Goal: Find specific page/section: Find specific page/section

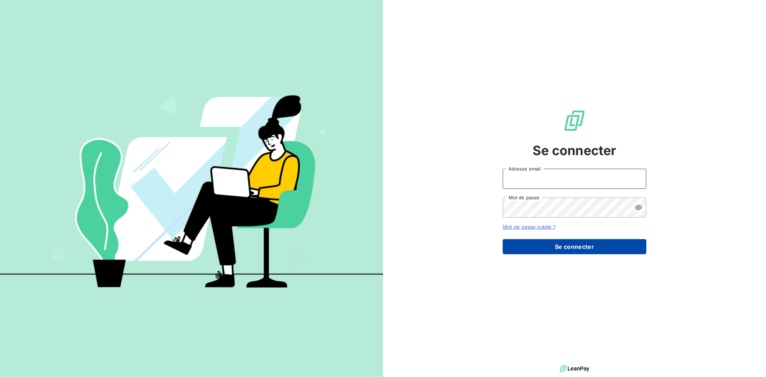
type input "[PERSON_NAME][EMAIL_ADDRESS][DOMAIN_NAME]"
click at [583, 248] on button "Se connecter" at bounding box center [575, 246] width 144 height 15
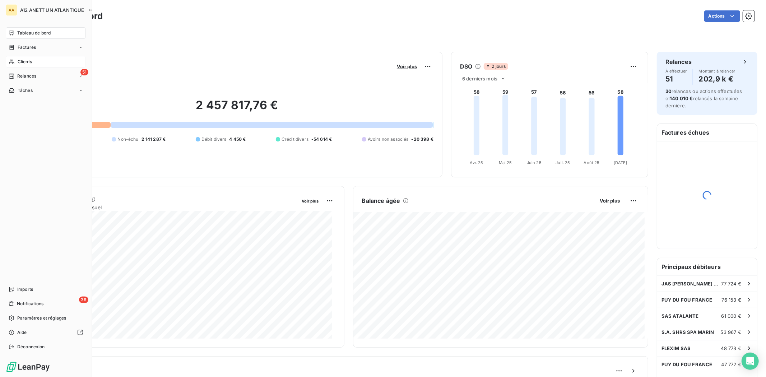
click at [23, 62] on span "Clients" at bounding box center [25, 62] width 14 height 6
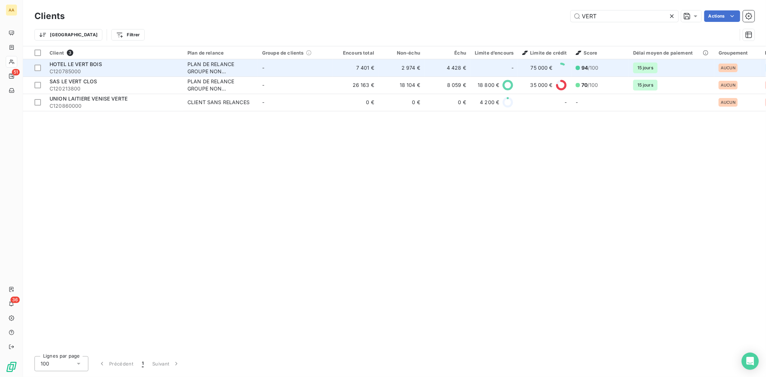
type input "VERT"
click at [70, 65] on span "HOTEL LE VERT BOIS" at bounding box center [76, 64] width 52 height 6
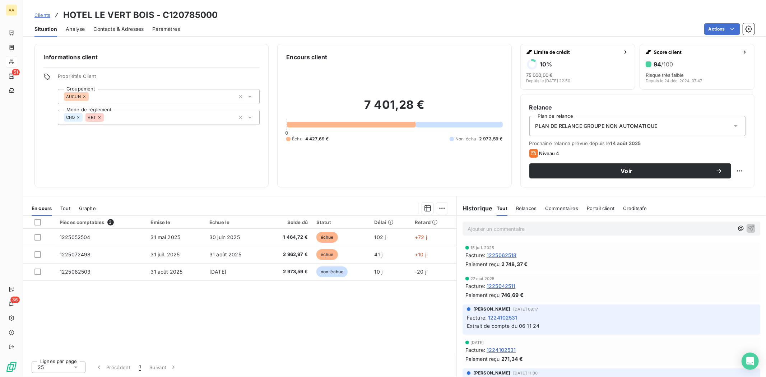
click at [502, 227] on p "Ajouter un commentaire ﻿" at bounding box center [601, 229] width 266 height 9
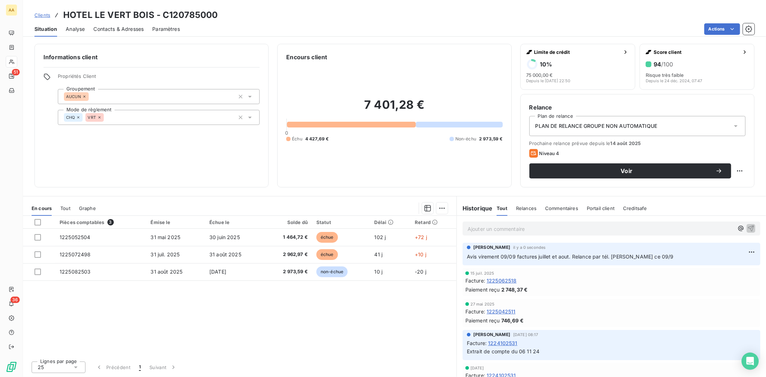
click at [676, 253] on p "Avis virement 09/09 factures juillet et aout. Relance par tél. [PERSON_NAME] ce…" at bounding box center [611, 257] width 289 height 8
click at [750, 252] on html "AA 51 36 Clients HOTEL LE VERT BOIS - C120785000 Situation Analyse Contacts & A…" at bounding box center [383, 188] width 766 height 377
click at [726, 265] on div "Editer" at bounding box center [729, 267] width 40 height 11
click at [612, 255] on span "Avis virement 09/09 factures juillet et aout. Relance par tél. [PERSON_NAME] ce…" at bounding box center [570, 257] width 207 height 6
click at [749, 253] on button "button" at bounding box center [752, 256] width 9 height 9
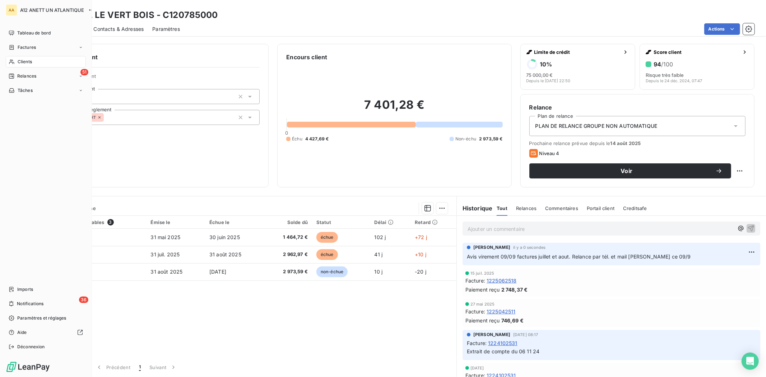
click at [27, 59] on span "Clients" at bounding box center [25, 62] width 14 height 6
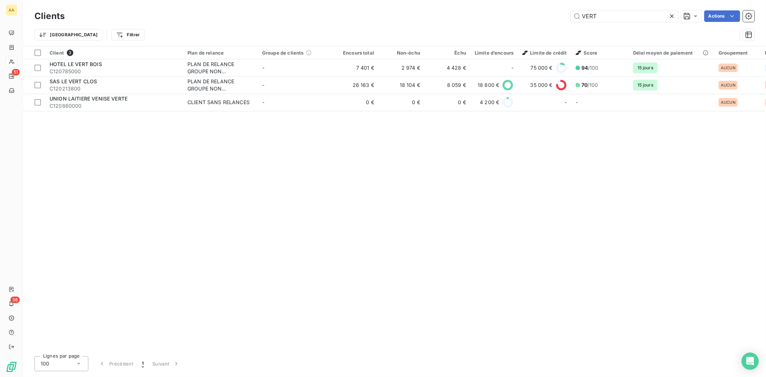
drag, startPoint x: 619, startPoint y: 17, endPoint x: 489, endPoint y: 11, distance: 130.9
click at [493, 18] on div "VERT Actions" at bounding box center [414, 15] width 682 height 11
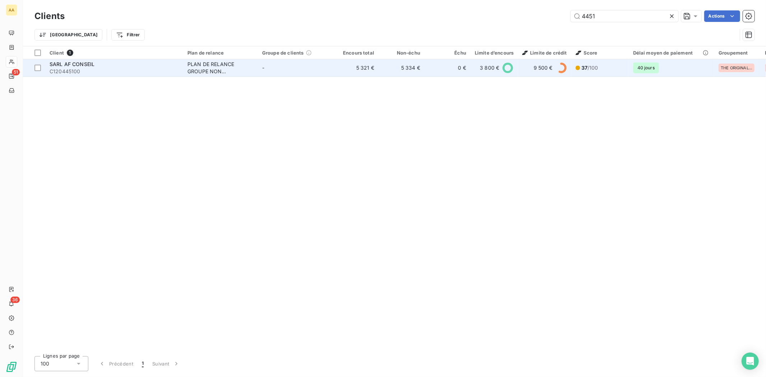
type input "4451"
click at [67, 70] on span "C120445100" at bounding box center [114, 71] width 129 height 7
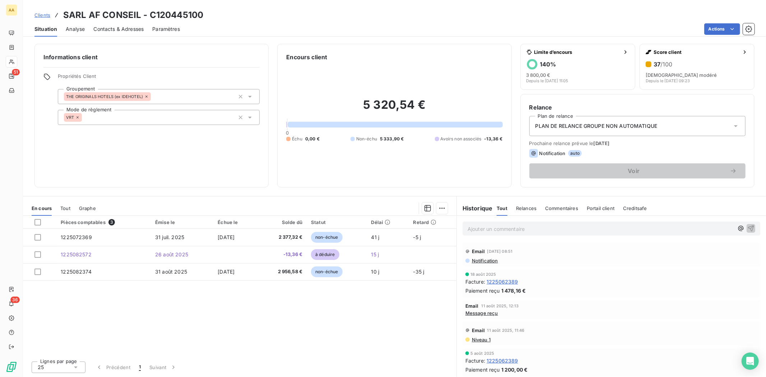
click at [499, 230] on p "Ajouter un commentaire ﻿" at bounding box center [601, 229] width 266 height 9
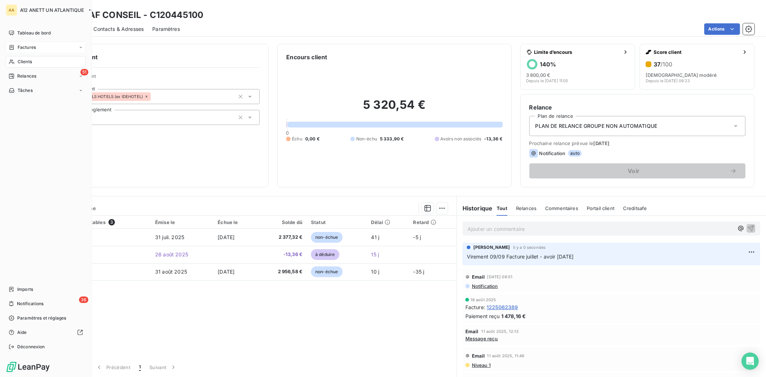
click at [26, 44] on span "Factures" at bounding box center [27, 47] width 18 height 6
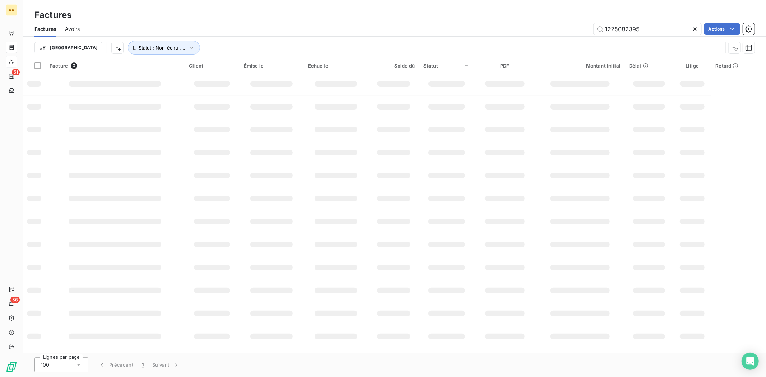
drag, startPoint x: 670, startPoint y: 33, endPoint x: 516, endPoint y: 33, distance: 153.8
click at [512, 34] on div "1225082395 Actions" at bounding box center [421, 28] width 667 height 11
click at [511, 34] on div "1225082395 Actions" at bounding box center [421, 28] width 667 height 11
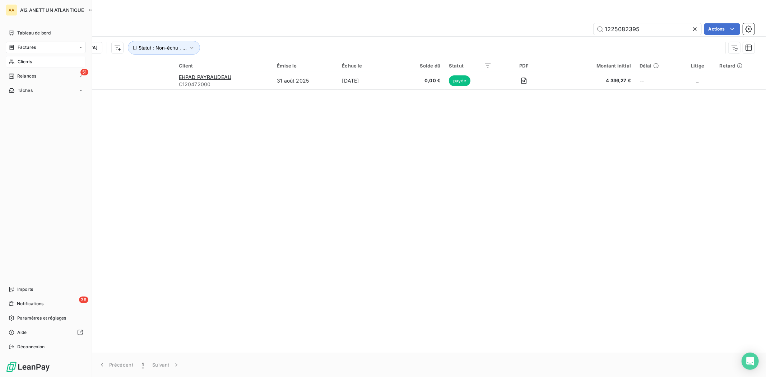
click at [29, 47] on span "Factures" at bounding box center [27, 47] width 18 height 6
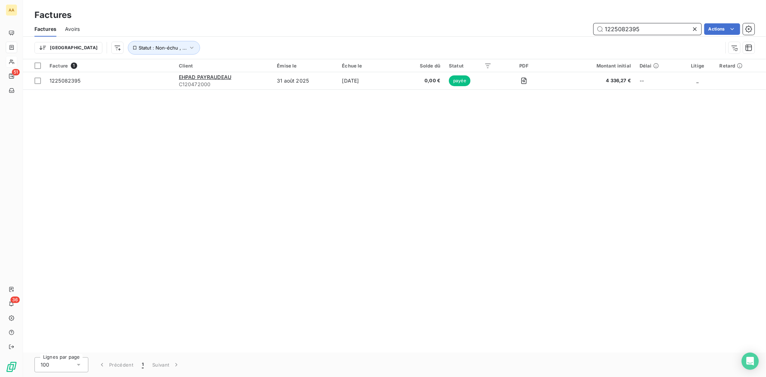
drag, startPoint x: 647, startPoint y: 30, endPoint x: 562, endPoint y: 41, distance: 85.9
click at [562, 41] on div "Factures Avoirs 1225082395 Actions Trier Statut : Non-échu , ..." at bounding box center [394, 40] width 743 height 37
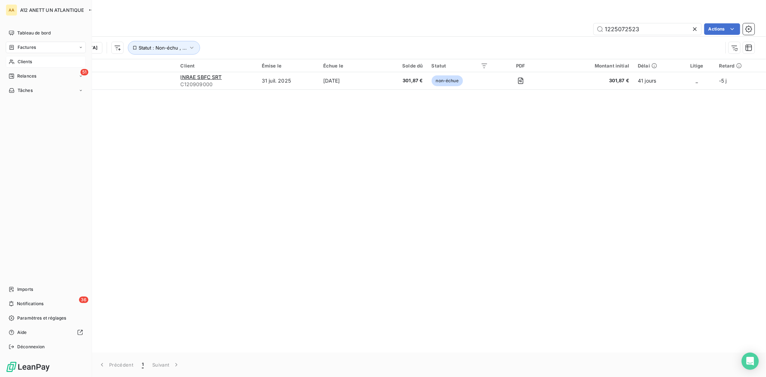
click at [24, 45] on span "Factures" at bounding box center [27, 47] width 18 height 6
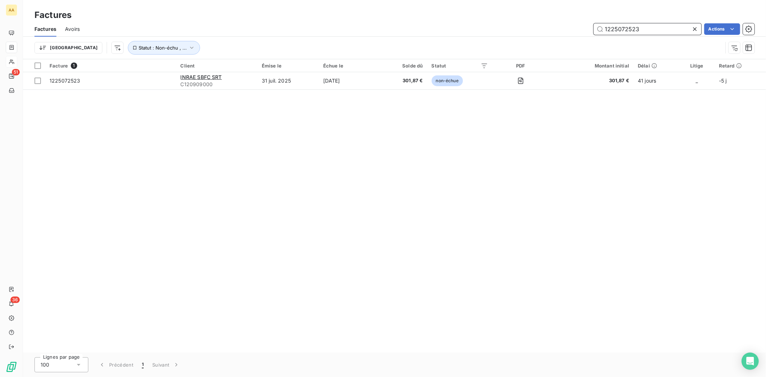
drag, startPoint x: 654, startPoint y: 28, endPoint x: 543, endPoint y: 30, distance: 111.1
click at [538, 31] on div "1225072523 Actions" at bounding box center [421, 28] width 667 height 11
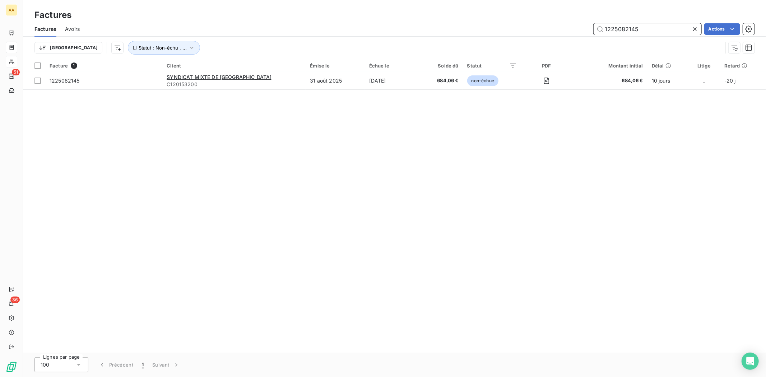
click at [649, 27] on input "1225082145" at bounding box center [648, 28] width 108 height 11
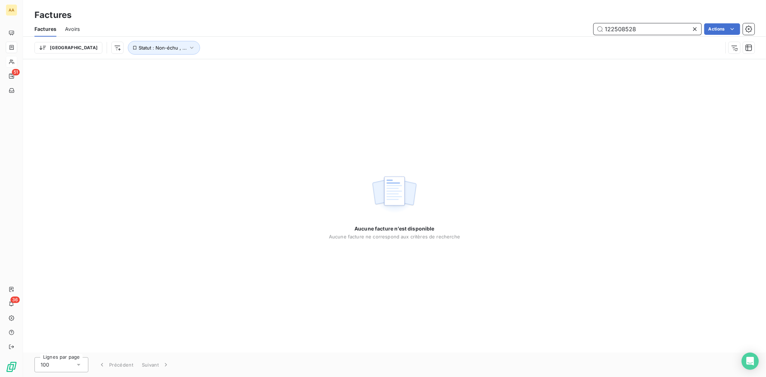
drag, startPoint x: 649, startPoint y: 27, endPoint x: 556, endPoint y: 36, distance: 94.3
click at [556, 36] on div "Factures Avoirs 122508528 Actions Trier Statut : Non-échu , ..." at bounding box center [394, 40] width 743 height 37
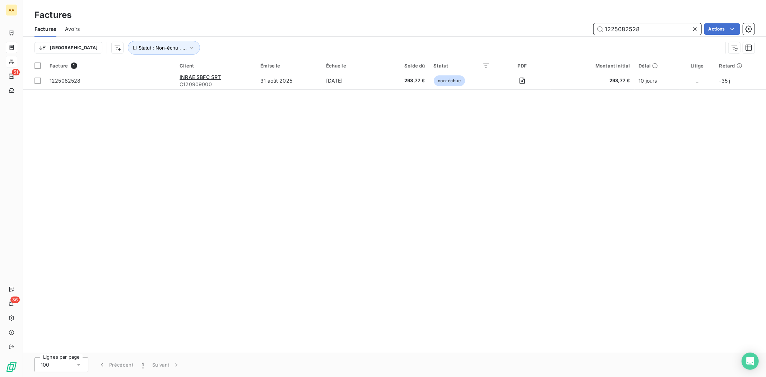
click at [644, 26] on input "1225082528" at bounding box center [648, 28] width 108 height 11
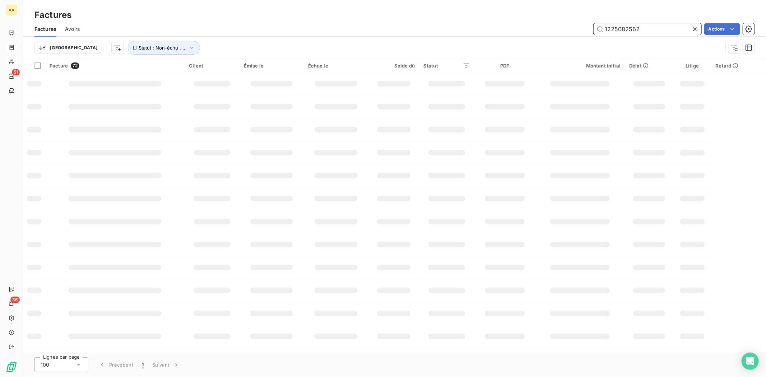
type input "1225082562"
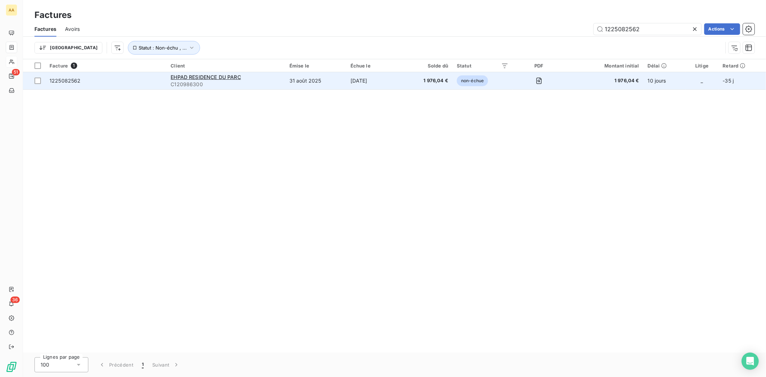
click at [191, 87] on span "C120986300" at bounding box center [226, 84] width 110 height 7
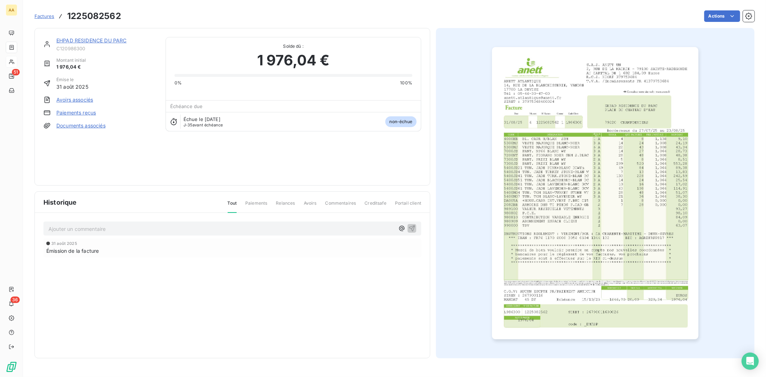
click at [76, 37] on div "EHPAD RESIDENCE DU PARC" at bounding box center [106, 40] width 101 height 7
click at [76, 40] on link "EHPAD RESIDENCE DU PARC" at bounding box center [91, 40] width 70 height 6
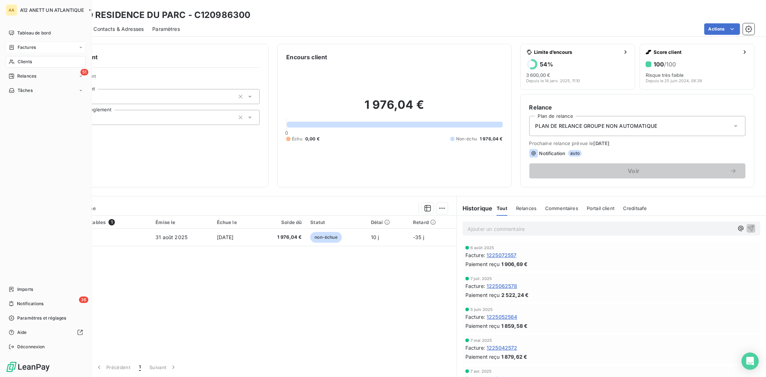
click at [27, 48] on span "Factures" at bounding box center [27, 47] width 18 height 6
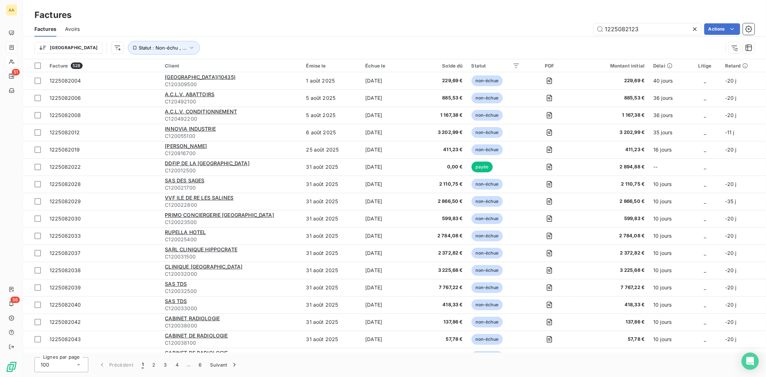
type input "1225082123"
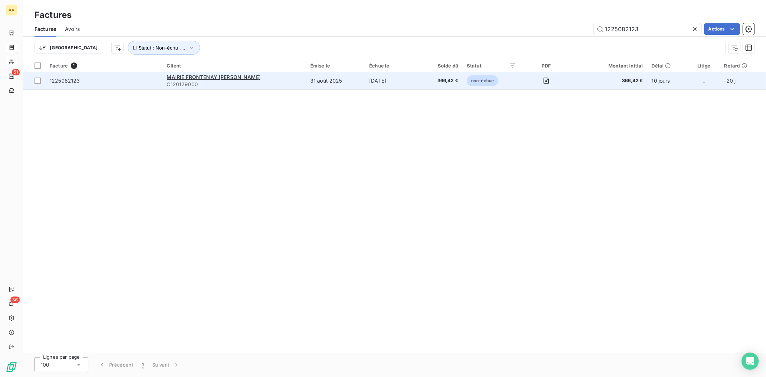
click at [185, 87] on span "C120129000" at bounding box center [234, 84] width 135 height 7
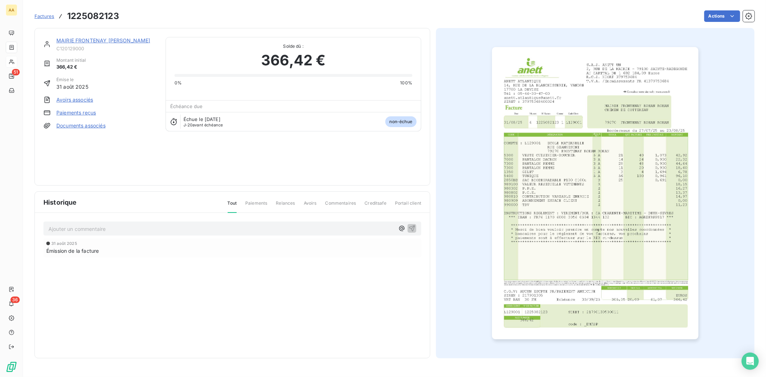
click at [74, 40] on link "MAIRIE FRONTENAY [PERSON_NAME]" at bounding box center [103, 40] width 94 height 6
